Goal: Transaction & Acquisition: Purchase product/service

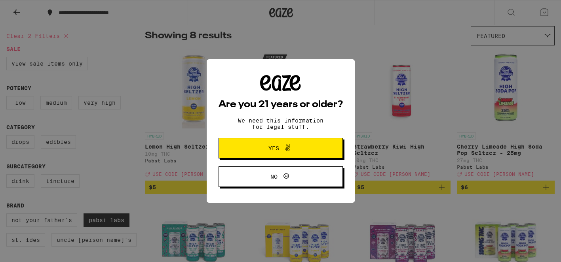
scroll to position [66, 0]
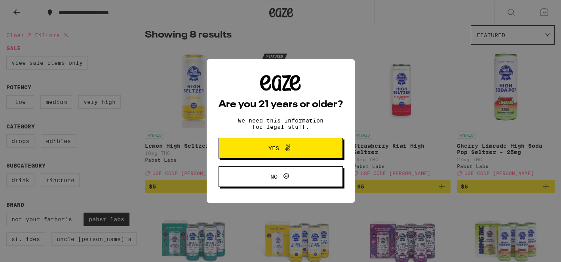
click at [310, 145] on button "Yes" at bounding box center [280, 148] width 124 height 21
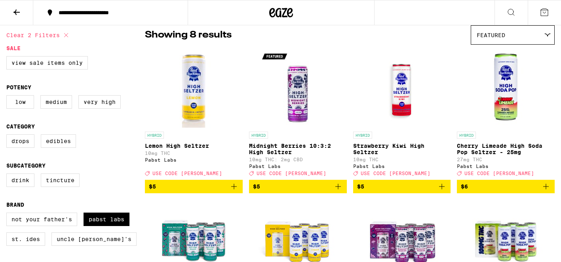
scroll to position [0, 0]
click at [479, 148] on p "Cherry Limeade High Soda Pop Seltzer - 25mg" at bounding box center [506, 149] width 98 height 13
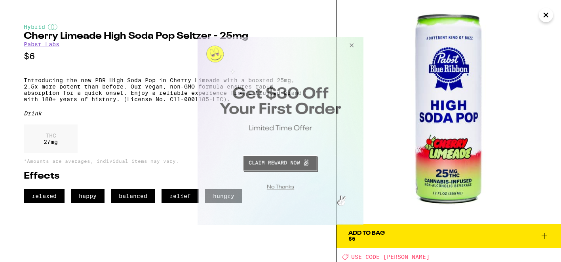
click at [350, 42] on button "Close Modal" at bounding box center [350, 46] width 21 height 19
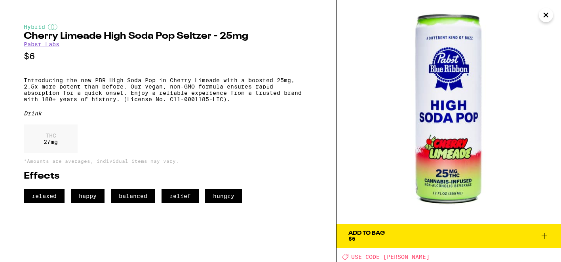
click at [545, 18] on icon "Close" at bounding box center [545, 15] width 9 height 12
